Goal: Transaction & Acquisition: Obtain resource

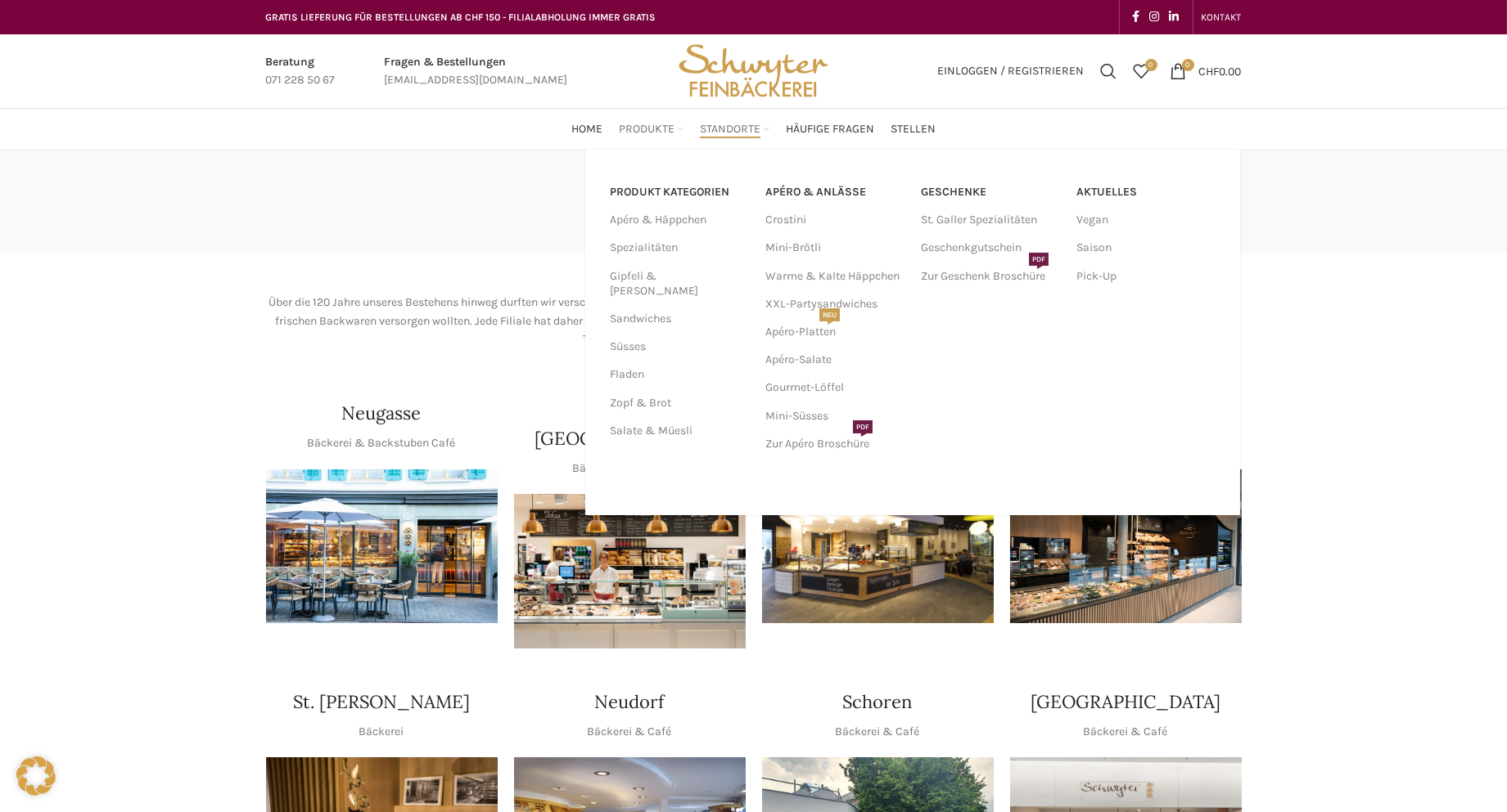
click at [642, 128] on span "Produkte" at bounding box center [647, 129] width 56 height 15
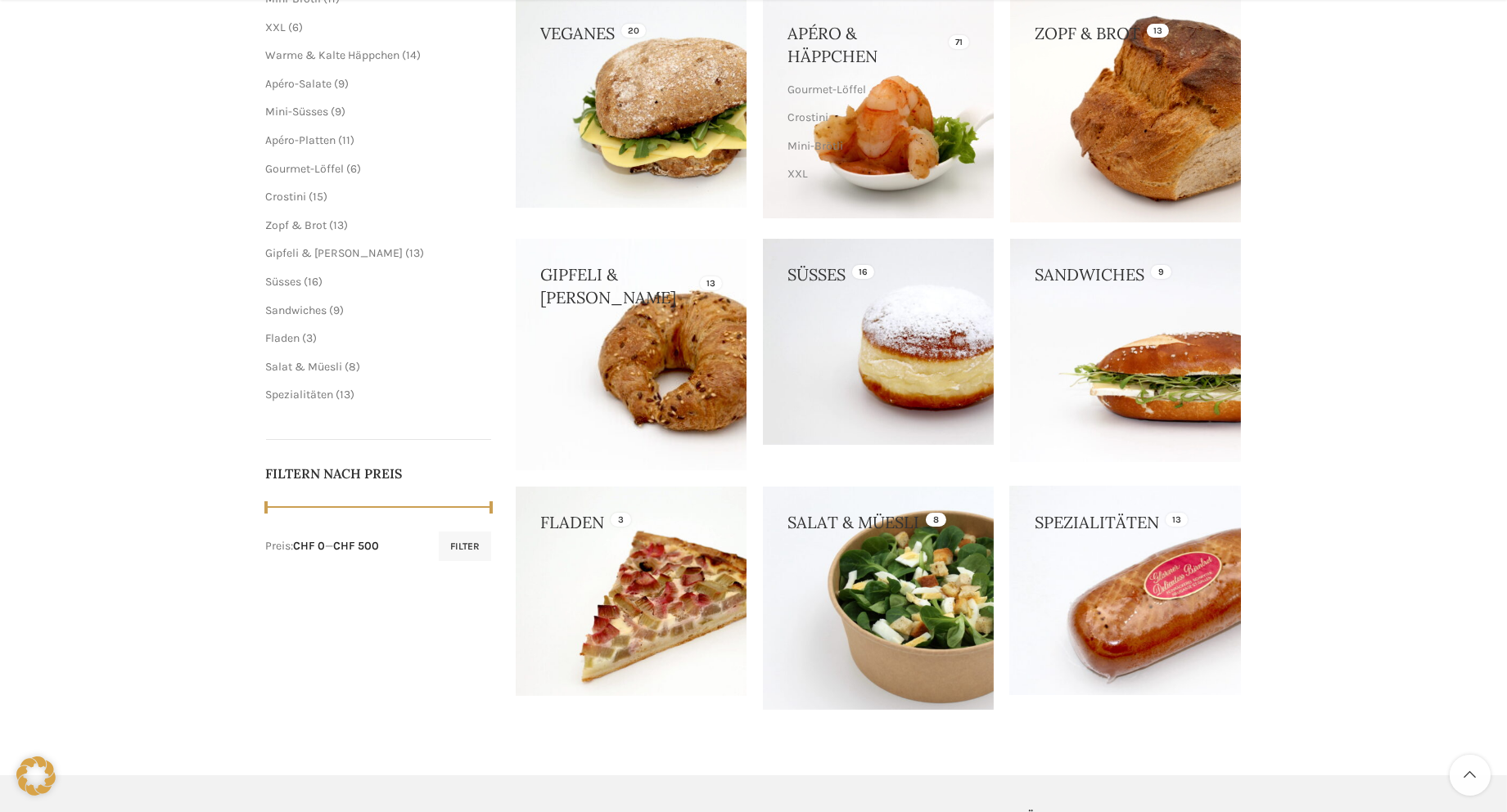
scroll to position [363, 0]
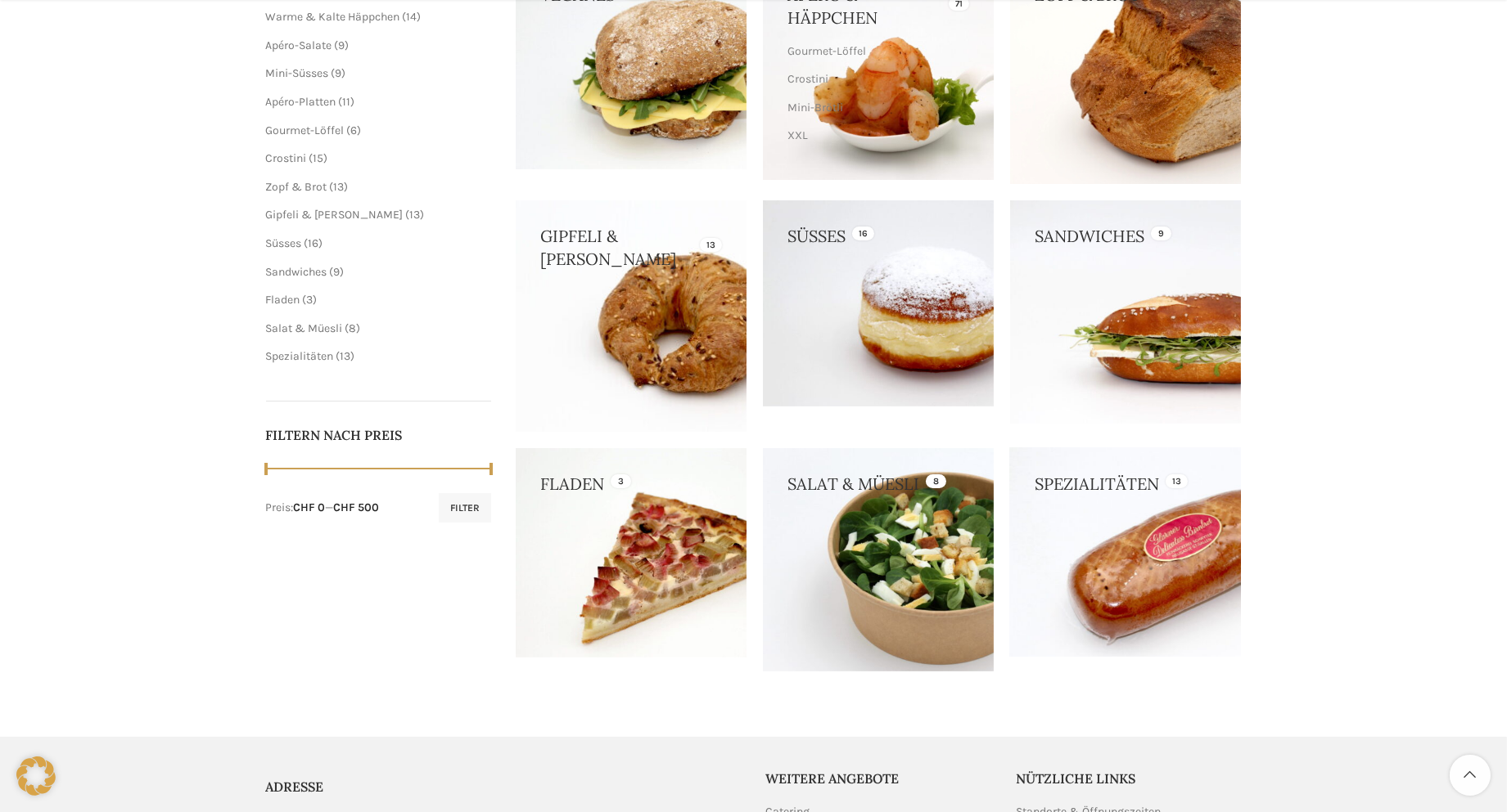
click at [1168, 567] on link at bounding box center [1125, 553] width 231 height 209
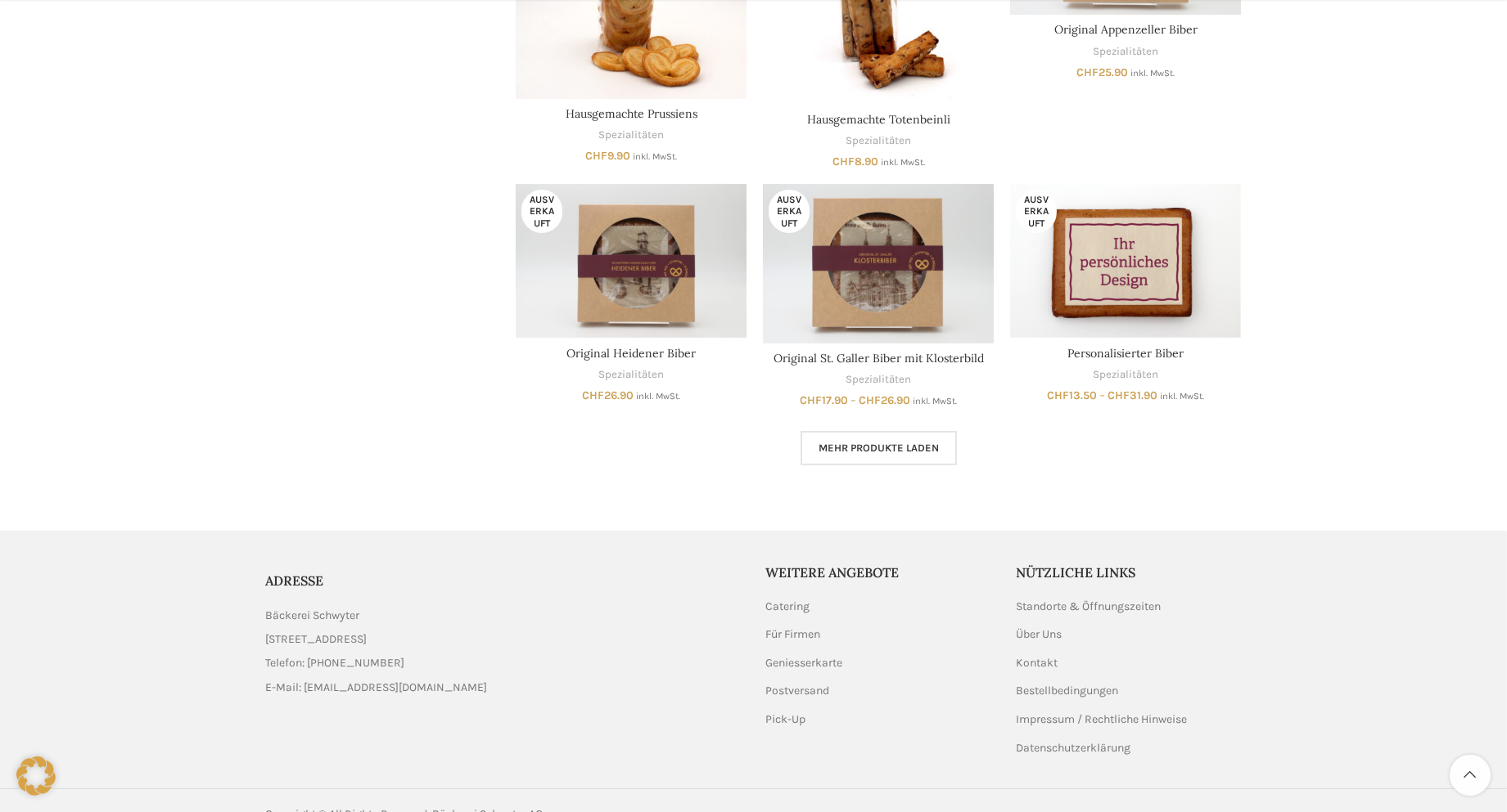
scroll to position [1033, 0]
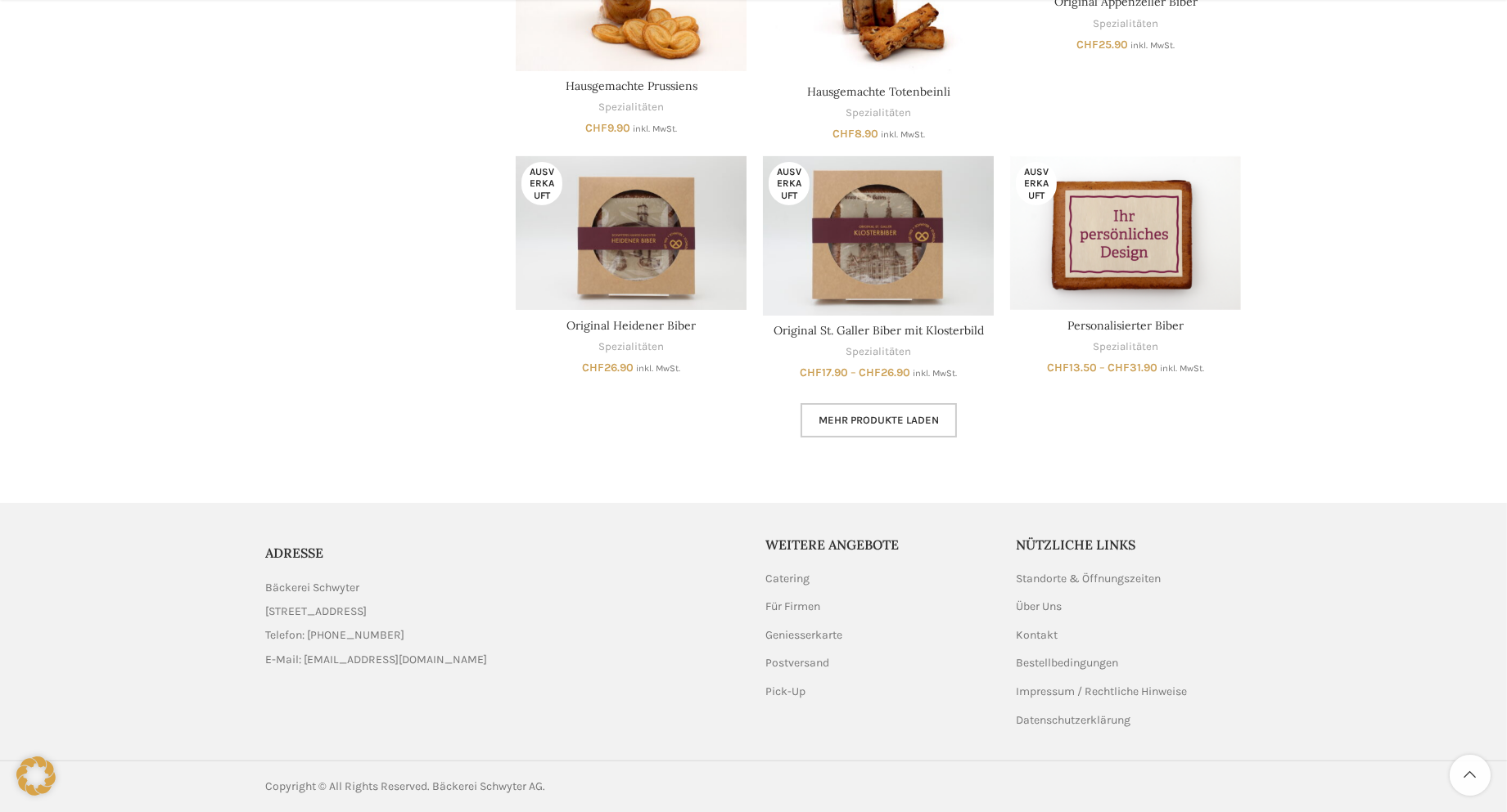
click at [872, 423] on span "Mehr Produkte laden" at bounding box center [878, 421] width 120 height 13
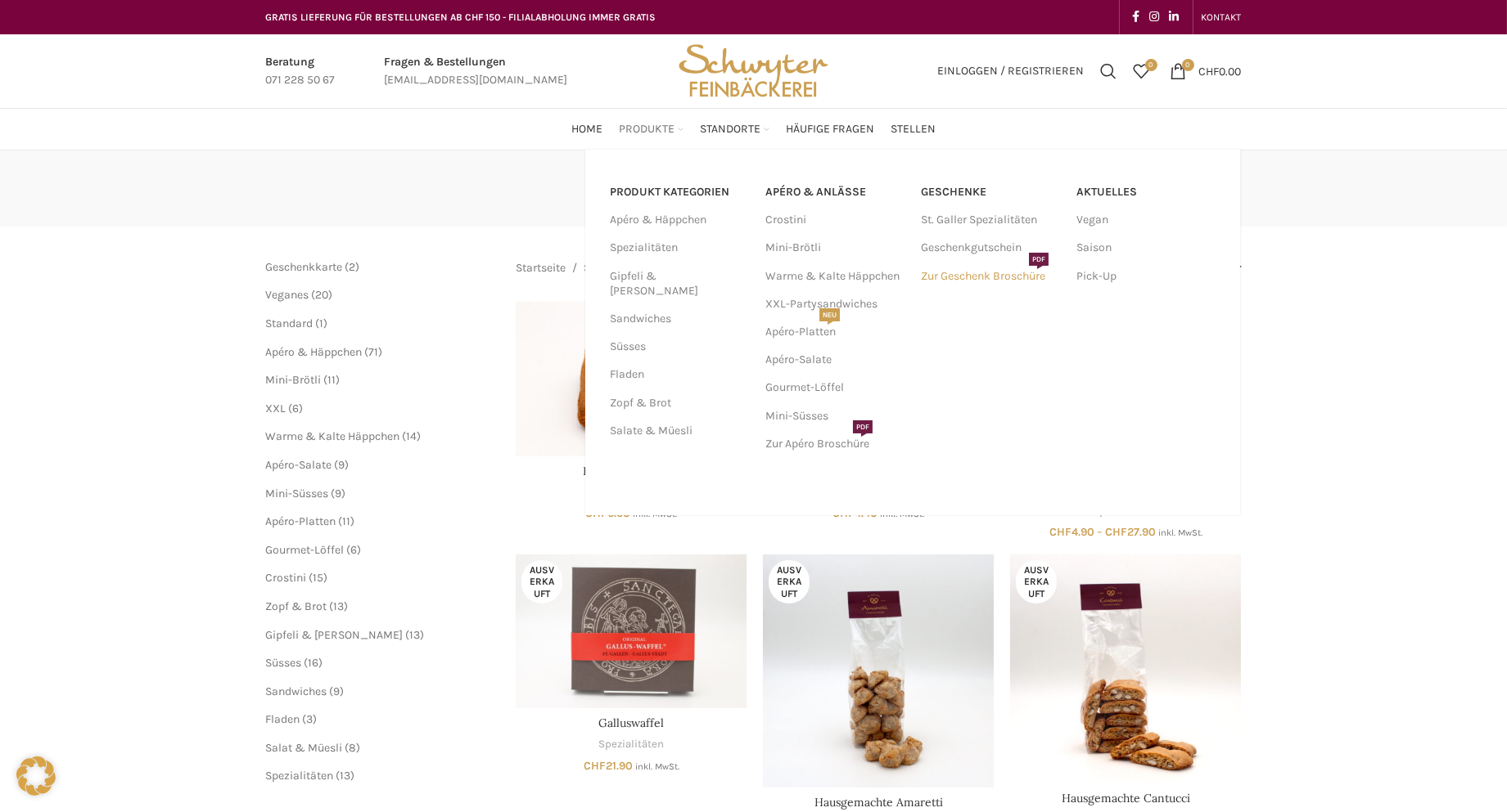
click at [959, 278] on link "Zur Geschenk Broschüre PDF" at bounding box center [990, 276] width 139 height 28
click at [1045, 253] on span "PDF" at bounding box center [1038, 260] width 19 height 13
